Goal: Transaction & Acquisition: Purchase product/service

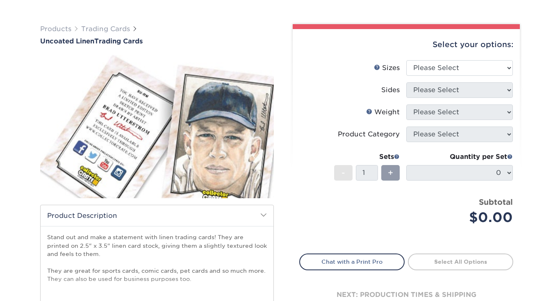
scroll to position [45, 0]
click at [464, 68] on select "Please Select 2.5" x 3.5"" at bounding box center [459, 68] width 107 height 16
select select "2.50x3.50"
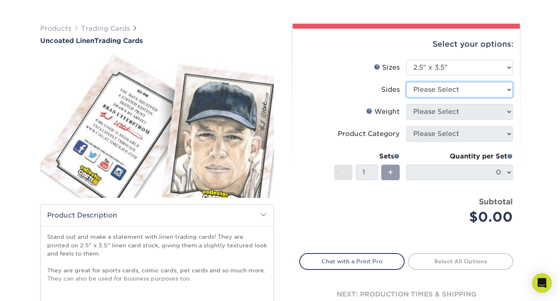
click at [462, 90] on select "Please Select Print Both Sides Print Front Only" at bounding box center [459, 90] width 107 height 16
select select "13abbda7-1d64-4f25-8bb2-c179b224825d"
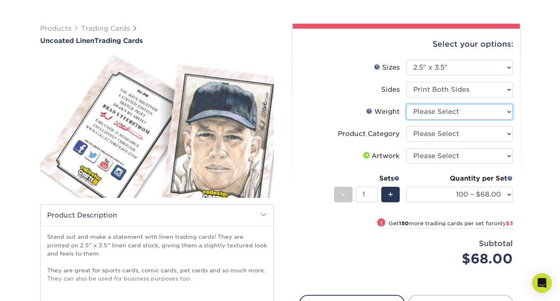
click at [459, 113] on select "Please Select 100LB" at bounding box center [459, 112] width 107 height 16
select select "100LB"
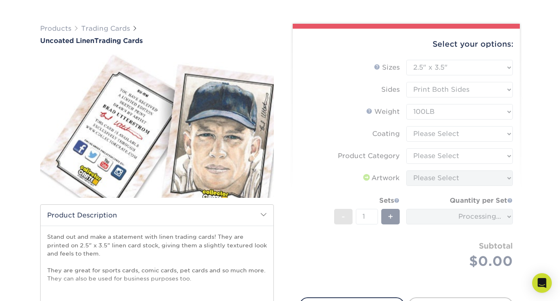
click at [452, 155] on form "Sizes Help Sizes Please Select 2.5" x 3.5" Sides Please Select 100LB -" at bounding box center [406, 174] width 214 height 228
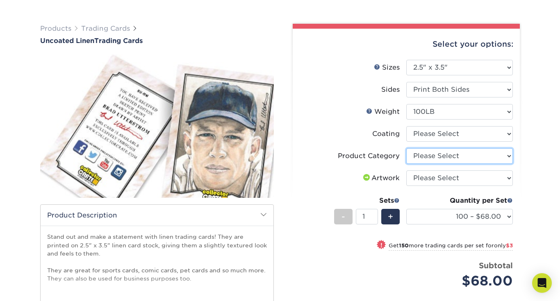
click at [452, 155] on select "Please Select Trading Cards" at bounding box center [459, 156] width 107 height 16
select select "c2f9bce9-36c2-409d-b101-c29d9d031e18"
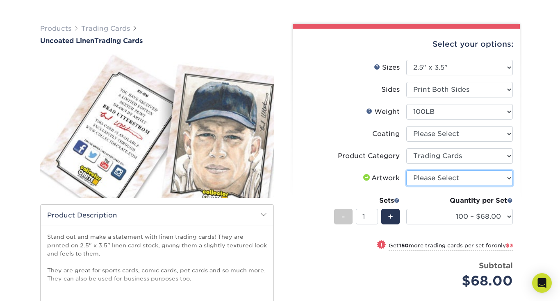
click at [456, 178] on select "Please Select I will upload files I need a design - $100" at bounding box center [459, 179] width 107 height 16
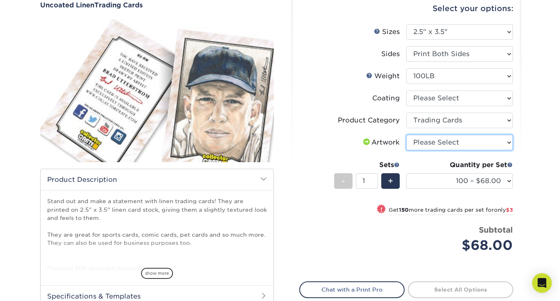
scroll to position [89, 0]
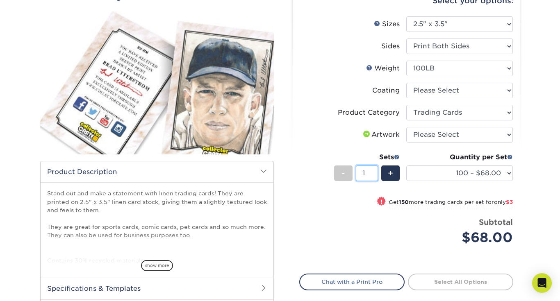
click at [362, 173] on input "1" at bounding box center [367, 174] width 22 height 16
click at [467, 176] on select "100 – $68.00 250 – $71.00 500 – $78.00 1000 – $74.00 2500 – $118.00 5000 – $195…" at bounding box center [459, 174] width 107 height 16
select select "250 – $71.00"
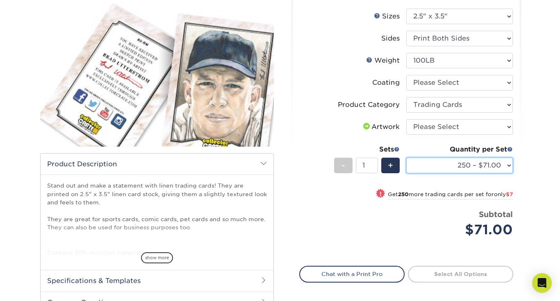
scroll to position [93, 0]
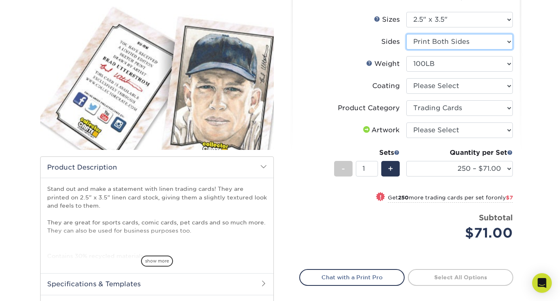
click at [509, 43] on select "Please Select Print Both Sides Print Front Only" at bounding box center [459, 42] width 107 height 16
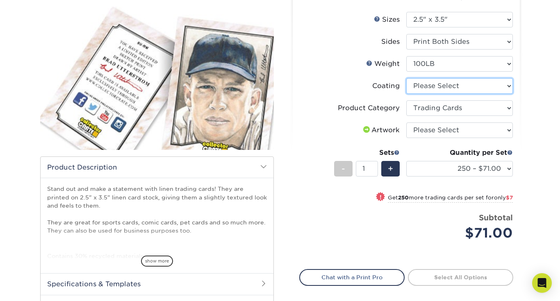
click at [508, 86] on select at bounding box center [459, 86] width 107 height 16
select select "3e7618de-abca-4bda-9f97-8b9129e913d8"
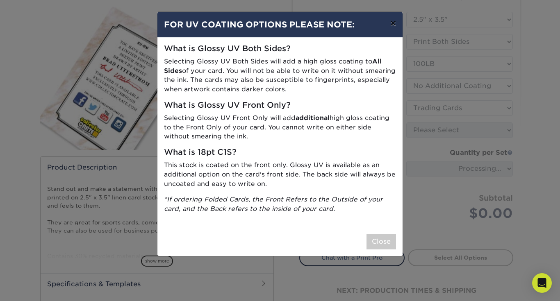
click at [395, 25] on button "×" at bounding box center [393, 23] width 19 height 23
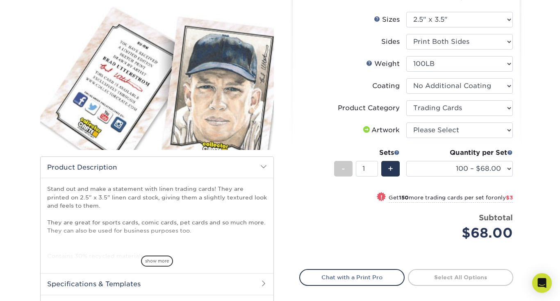
click at [528, 79] on div "Products Trading Cards Uncoated Linen Trading Cards show more Templates" at bounding box center [280, 165] width 560 height 412
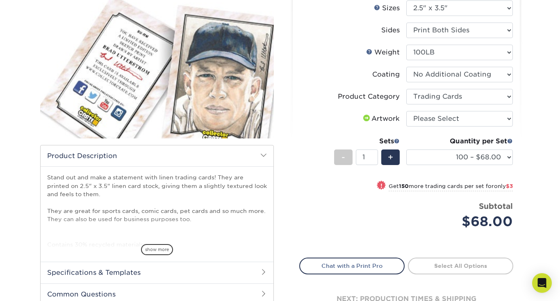
scroll to position [109, 0]
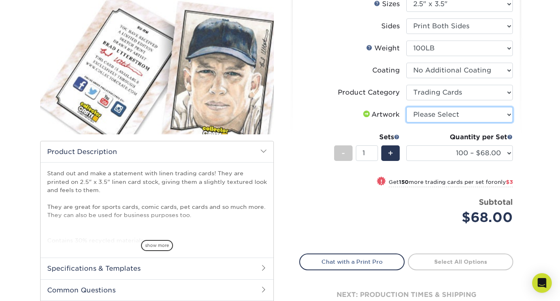
click at [509, 117] on select "Please Select I will upload files I need a design - $100" at bounding box center [459, 115] width 107 height 16
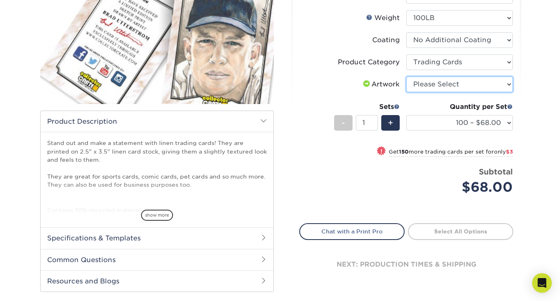
scroll to position [139, 0]
click at [453, 130] on div "Quantity per Set 100 – $68.00 250 – $71.00 500 – $78.00 1000 – $74.00 2500 – $1…" at bounding box center [459, 121] width 107 height 38
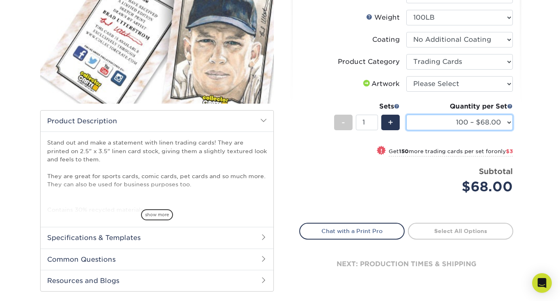
click at [455, 127] on select "100 – $68.00 250 – $71.00 500 – $78.00 1000 – $74.00 2500 – $118.00 5000 – $195…" at bounding box center [459, 123] width 107 height 16
select select "250 – $71.00"
click at [530, 137] on div "Products Trading Cards Uncoated Linen Trading Cards show more Templates" at bounding box center [280, 119] width 560 height 412
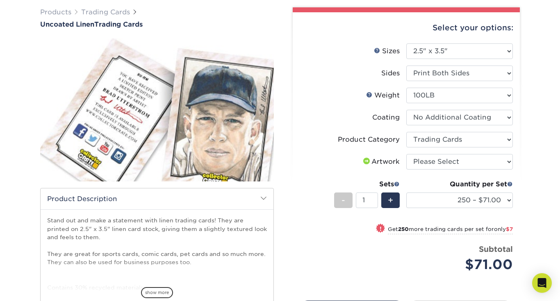
scroll to position [57, 0]
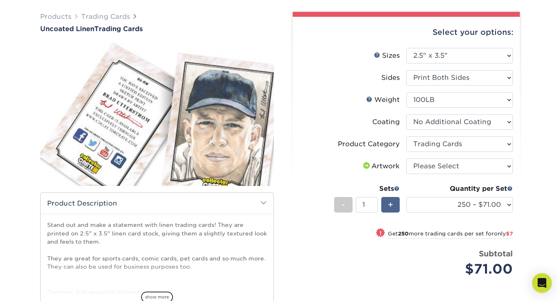
click at [391, 202] on span "+" at bounding box center [390, 205] width 5 height 12
type input "5"
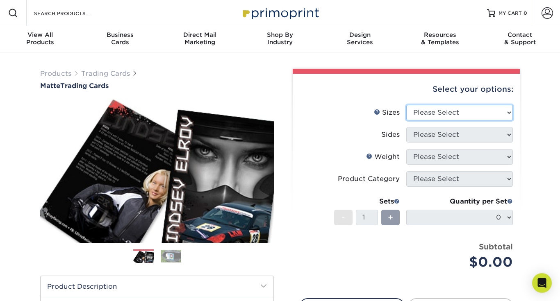
click at [496, 110] on select "Please Select 2.5" x 3.5"" at bounding box center [459, 113] width 107 height 16
select select "2.50x3.50"
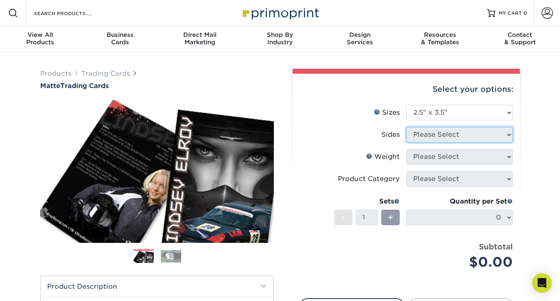
click at [487, 136] on select "Please Select" at bounding box center [459, 135] width 107 height 16
select select "13abbda7-1d64-4f25-8bb2-c179b224825d"
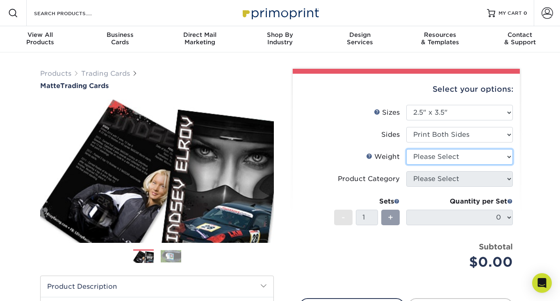
click at [478, 159] on select "Please Select 16PT 14PT" at bounding box center [459, 157] width 107 height 16
select select "16PT"
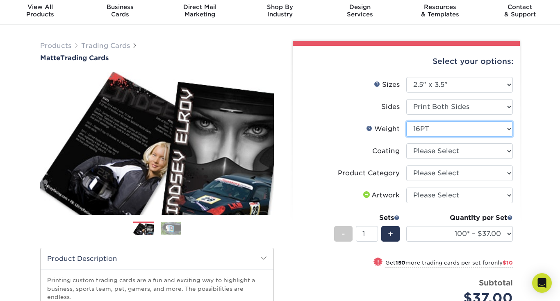
scroll to position [30, 0]
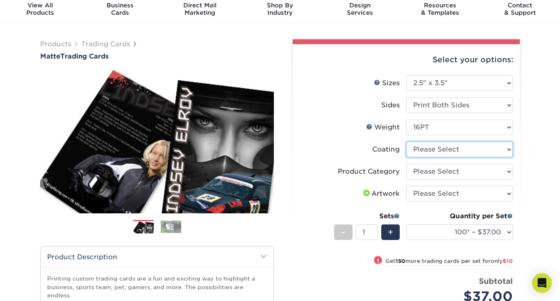
click at [494, 151] on select at bounding box center [459, 150] width 107 height 16
select select "121bb7b5-3b4d-429f-bd8d-bbf80e953313"
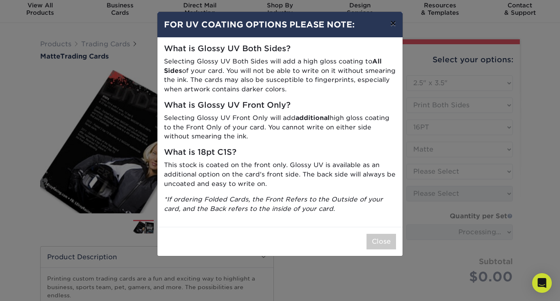
click at [394, 24] on button "×" at bounding box center [393, 23] width 19 height 23
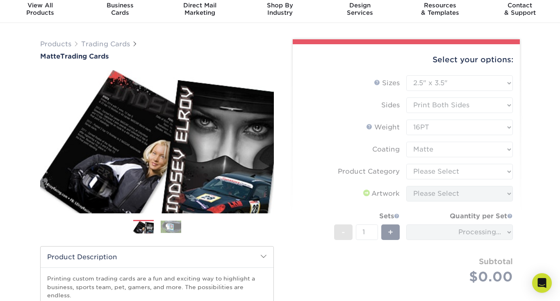
click at [471, 173] on form "Sizes Help Sizes Please Select 2.5" x 3.5" Sides Please Select 16PT - 1" at bounding box center [406, 189] width 214 height 228
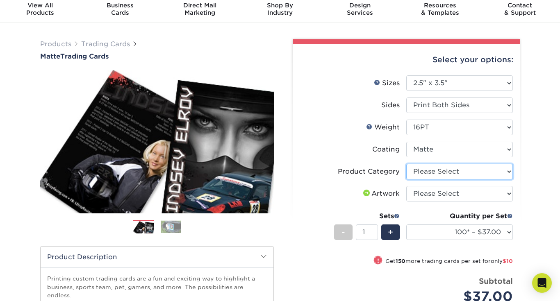
click at [471, 173] on select "Please Select Trading Cards" at bounding box center [459, 172] width 107 height 16
select select "c2f9bce9-36c2-409d-b101-c29d9d031e18"
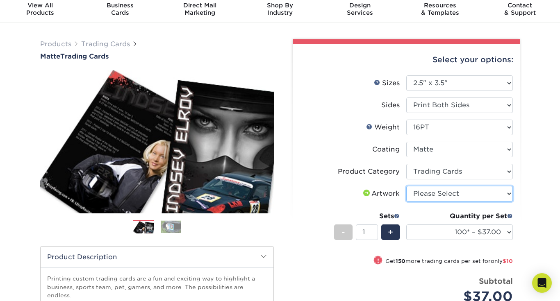
click at [497, 193] on select "Please Select I will upload files I need a design - $100" at bounding box center [459, 194] width 107 height 16
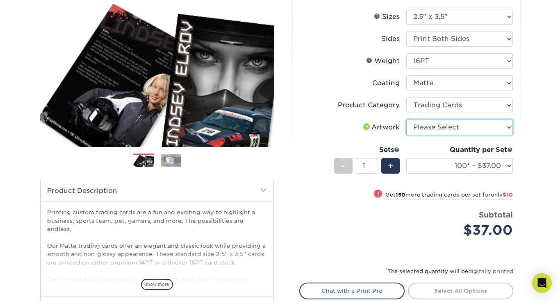
scroll to position [122, 0]
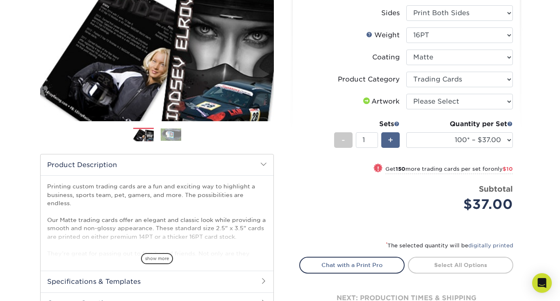
click at [388, 138] on span "+" at bounding box center [390, 140] width 5 height 12
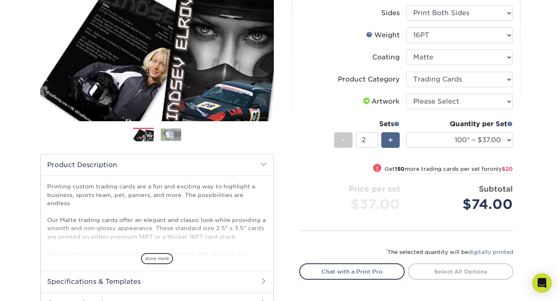
click at [388, 138] on span "+" at bounding box center [390, 140] width 5 height 12
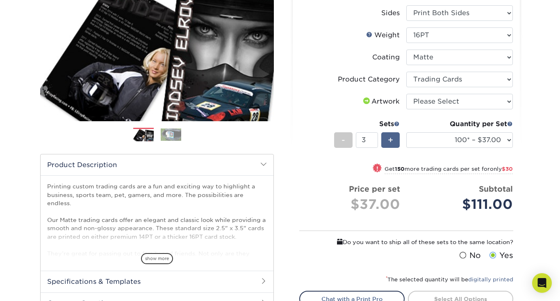
click at [388, 138] on span "+" at bounding box center [390, 140] width 5 height 12
click at [339, 142] on div "-" at bounding box center [343, 140] width 18 height 16
type input "5"
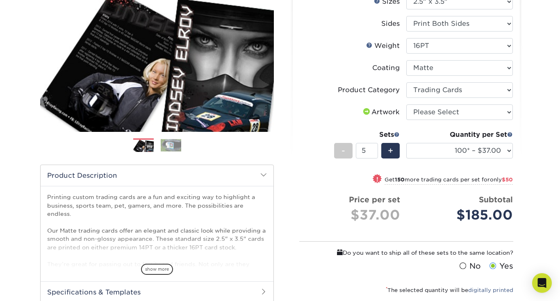
scroll to position [66, 0]
